Goal: Entertainment & Leisure: Consume media (video, audio)

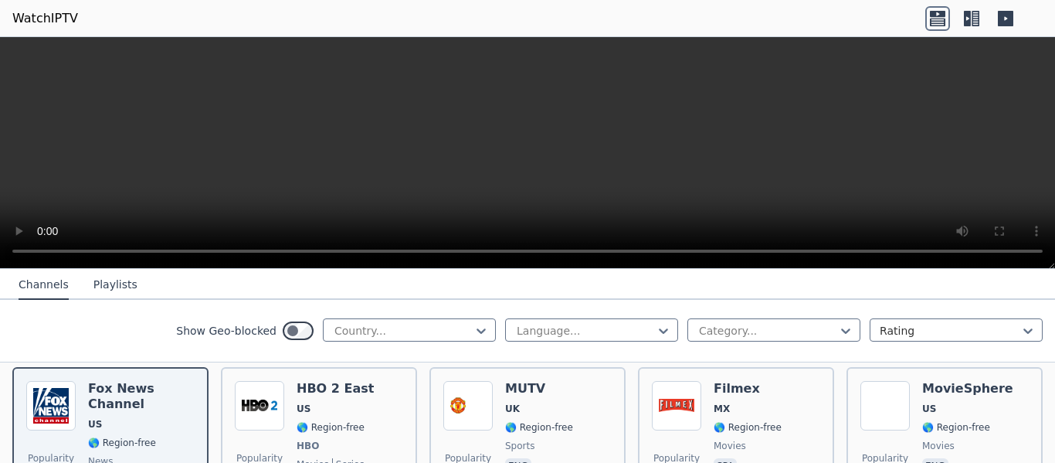
scroll to position [178, 0]
click at [370, 333] on div at bounding box center [403, 330] width 141 height 15
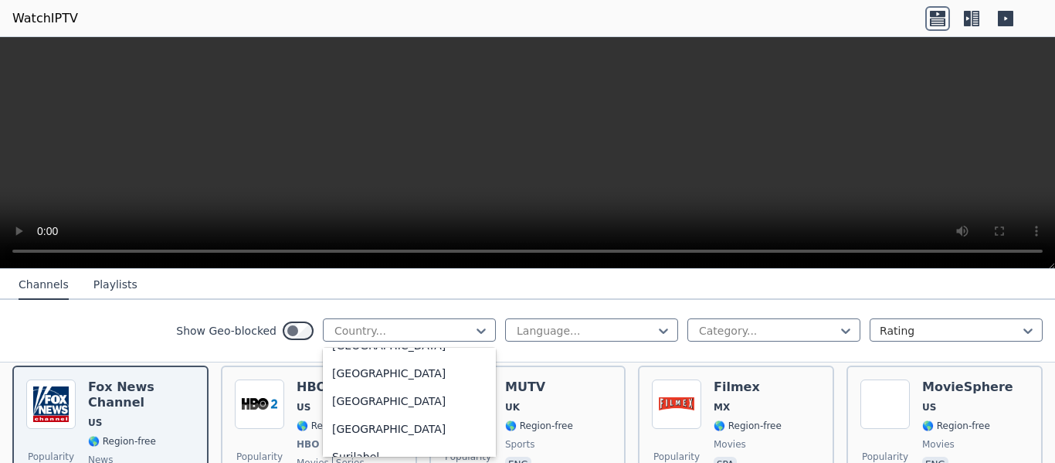
scroll to position [4880, 0]
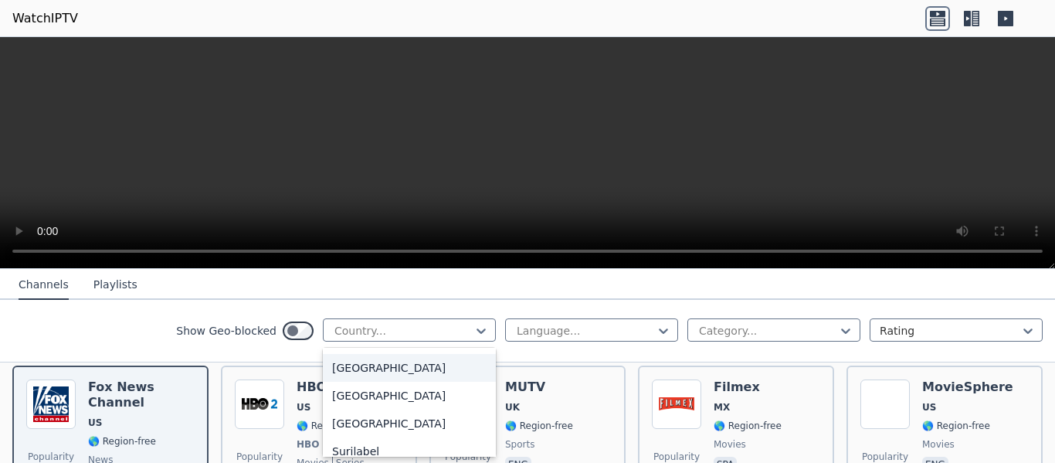
click at [359, 372] on div "[GEOGRAPHIC_DATA]" at bounding box center [409, 368] width 173 height 28
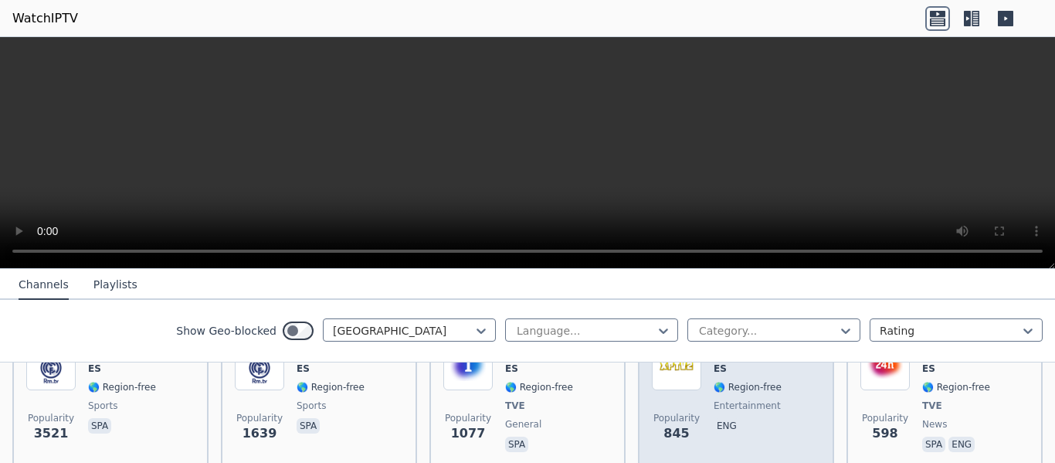
scroll to position [213, 0]
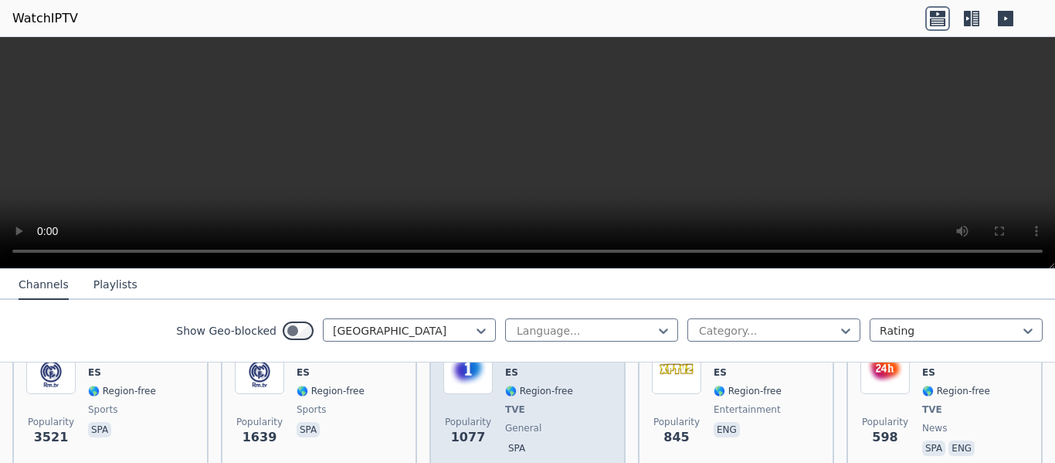
click at [573, 413] on div "Popularity 1077 La 1 ES 🌎 Region-free TVE general spa" at bounding box center [527, 402] width 168 height 114
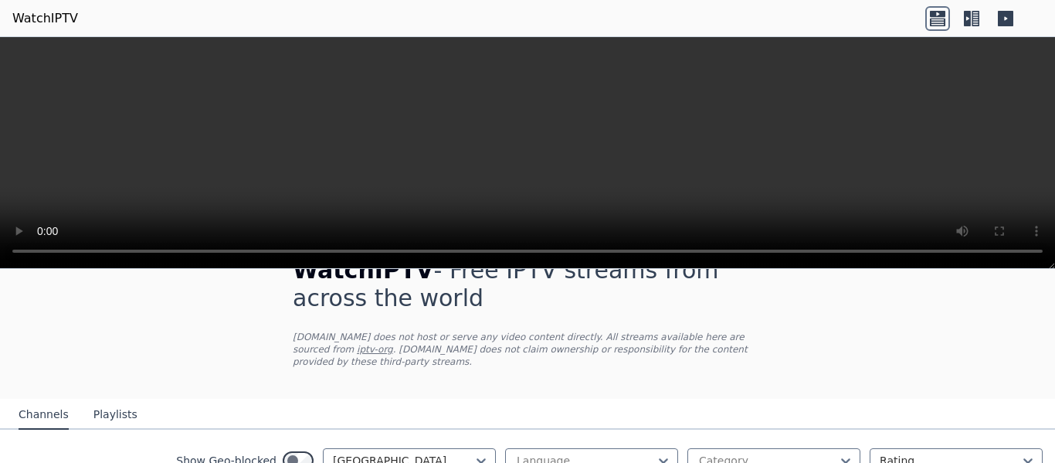
scroll to position [0, 0]
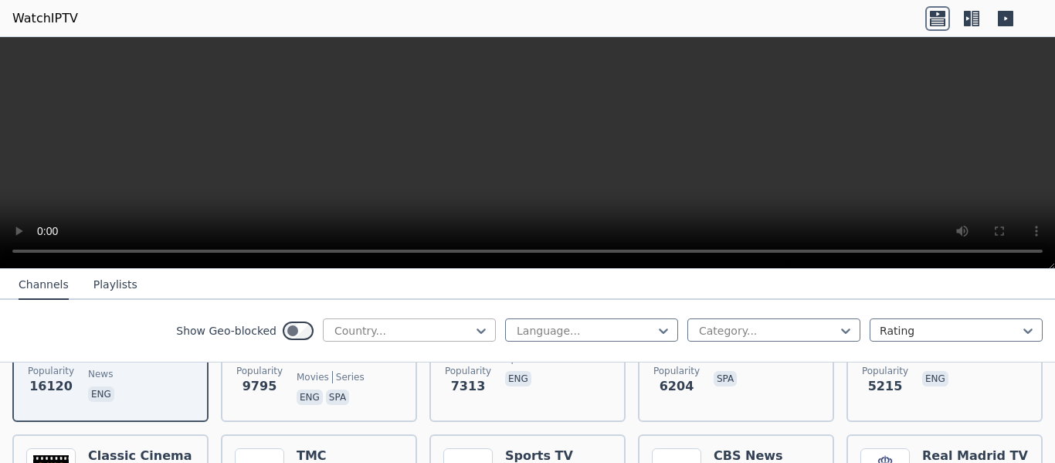
click at [361, 330] on div at bounding box center [403, 330] width 141 height 15
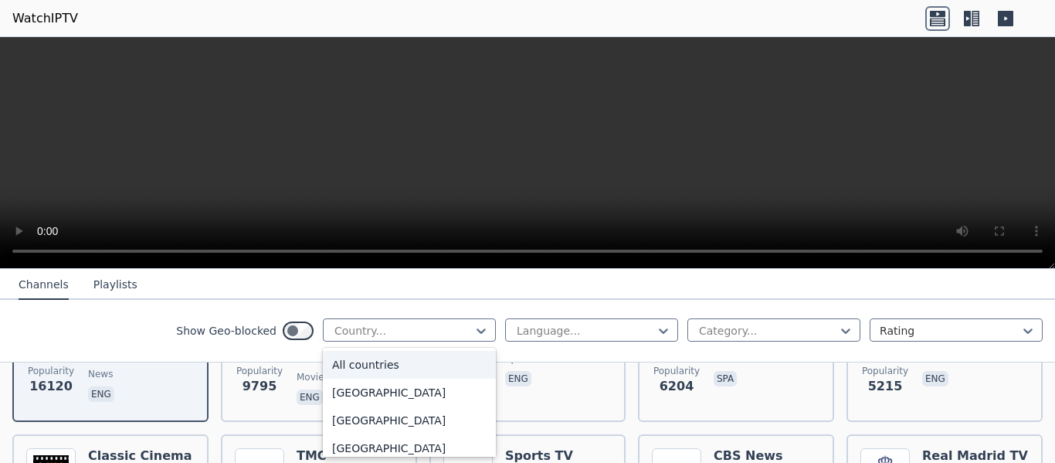
click at [373, 367] on div "All countries" at bounding box center [409, 365] width 173 height 28
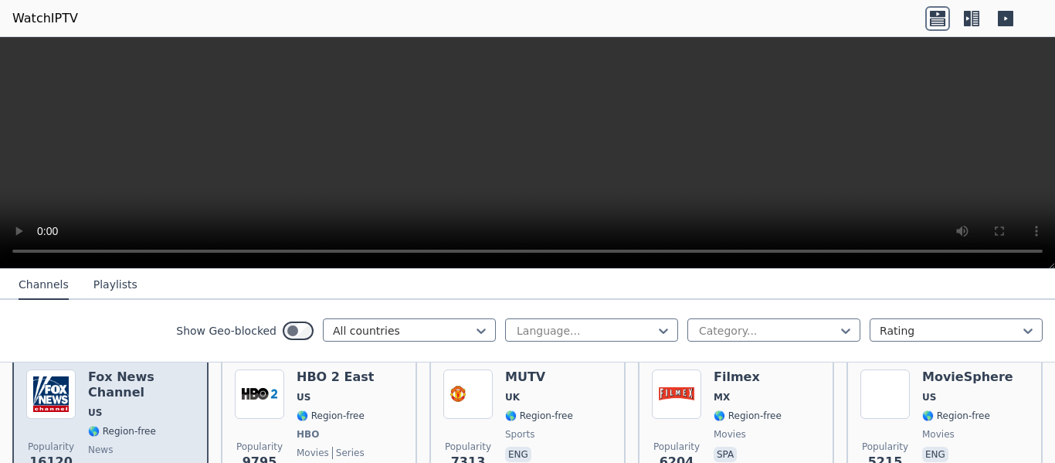
scroll to position [188, 0]
click at [154, 385] on h6 "Fox News Channel" at bounding box center [141, 385] width 107 height 31
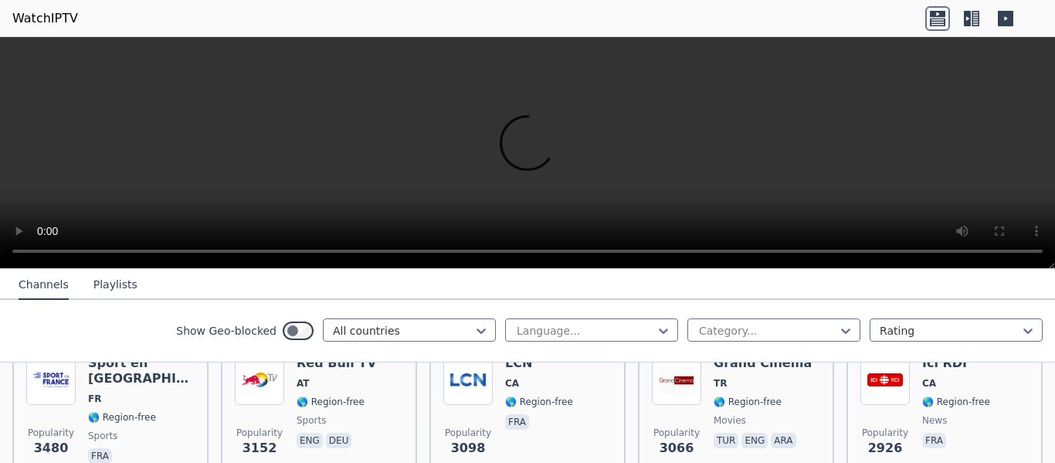
scroll to position [513, 0]
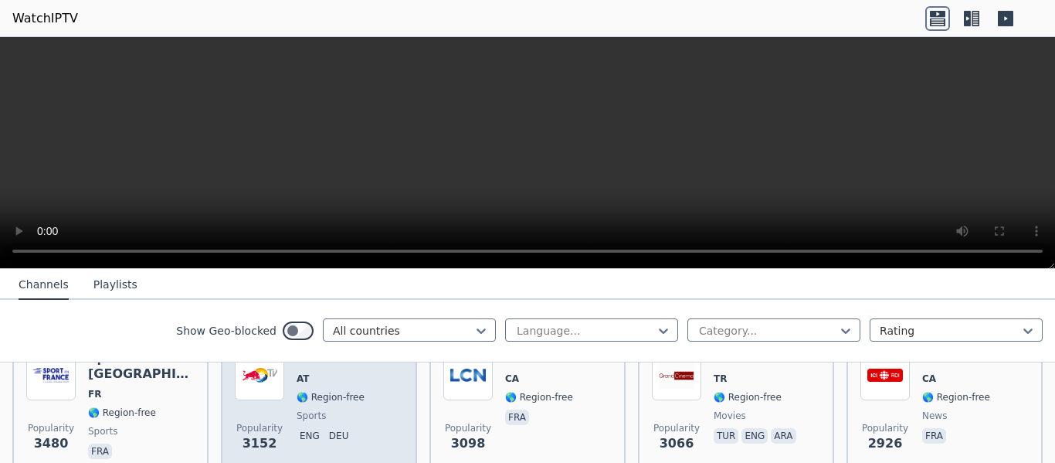
click at [356, 392] on span "🌎 Region-free" at bounding box center [331, 397] width 68 height 12
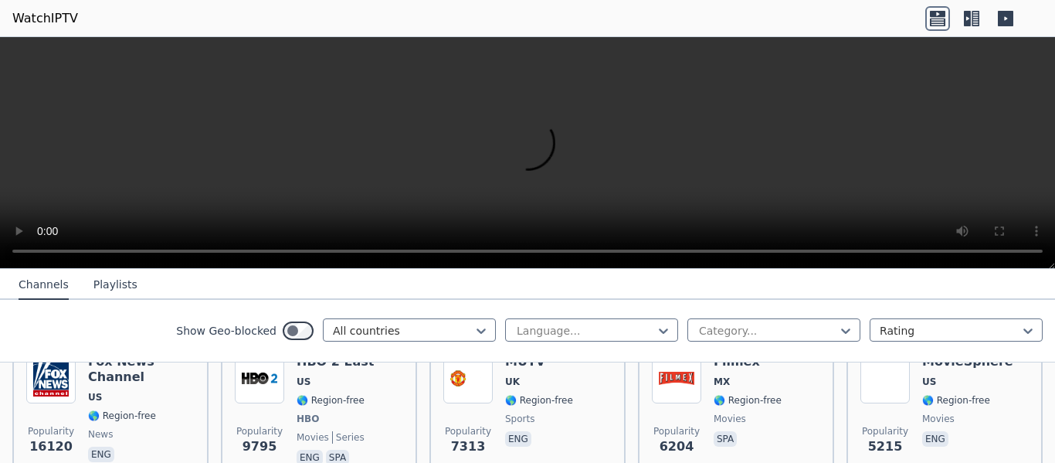
scroll to position [202, 0]
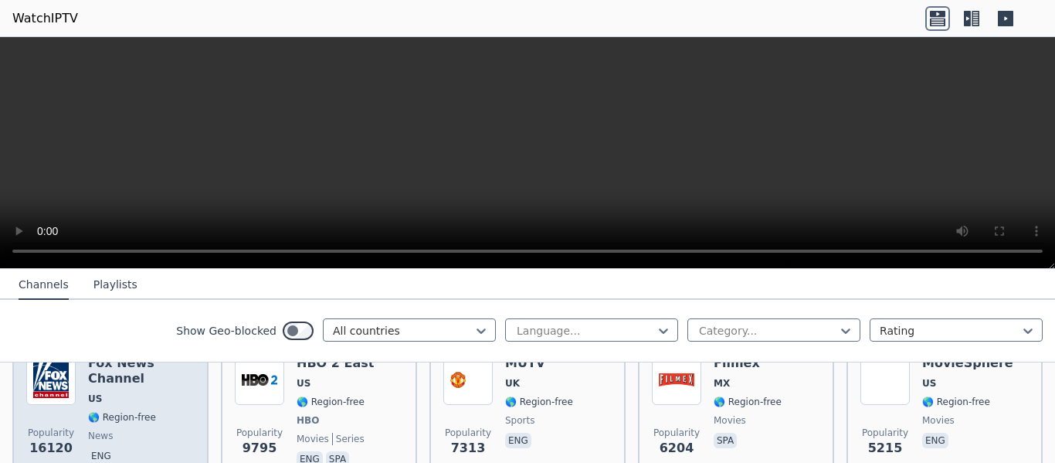
click at [167, 408] on div "Fox News Channel US 🌎 Region-free news eng" at bounding box center [141, 412] width 107 height 114
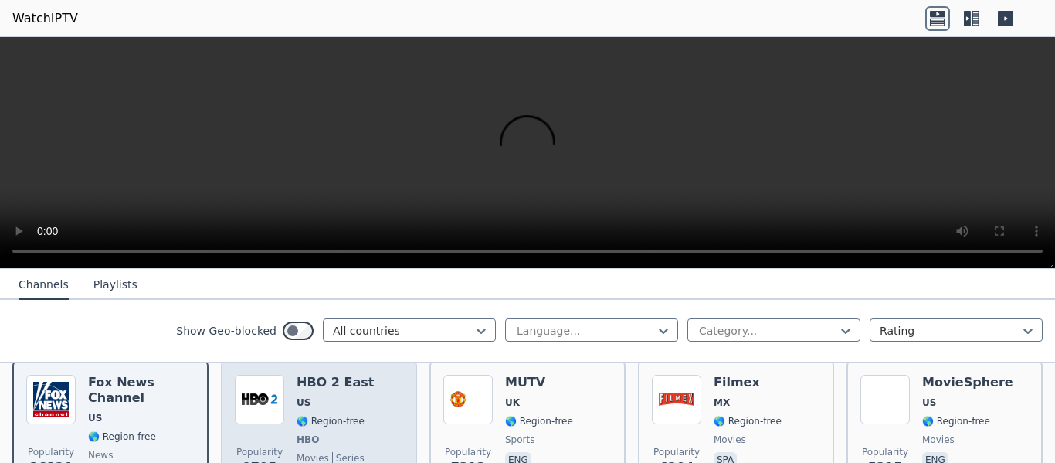
scroll to position [182, 0]
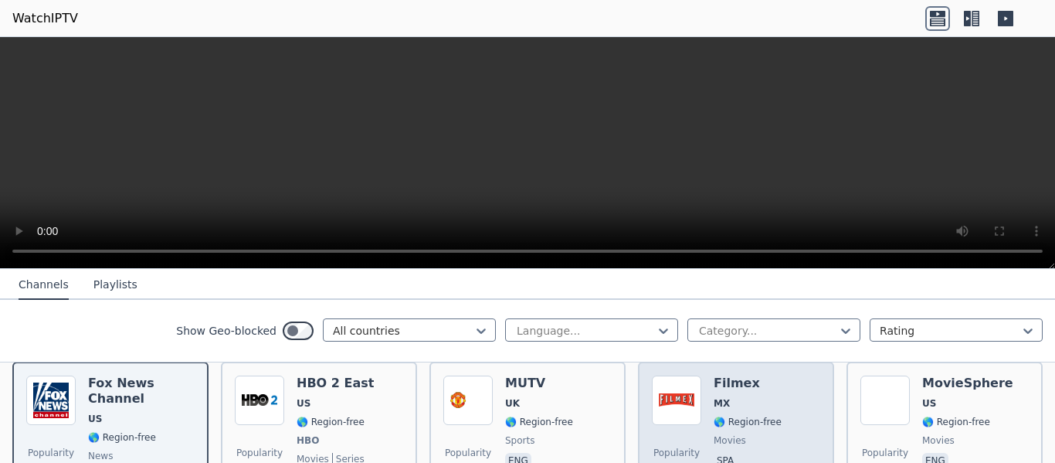
click at [730, 446] on div "Filmex MX 🌎 Region-free movies spa" at bounding box center [748, 432] width 68 height 114
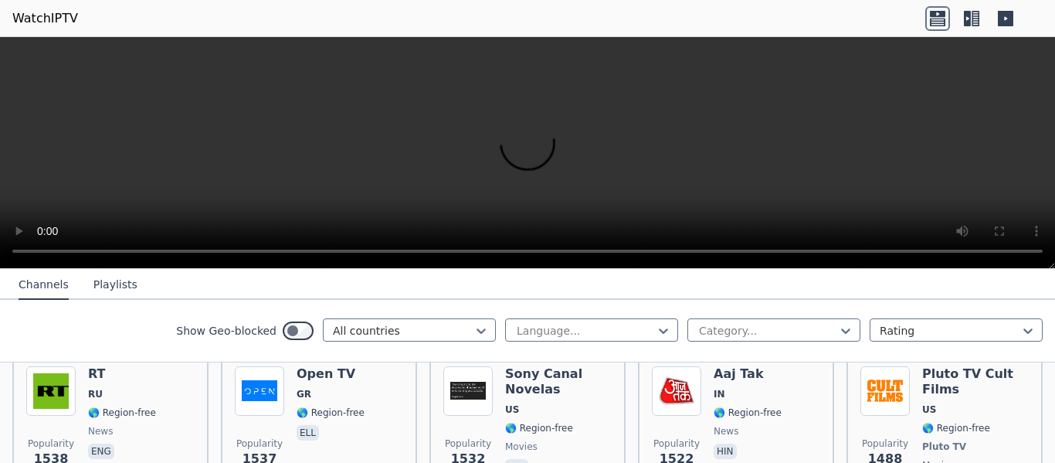
scroll to position [1402, 0]
